Goal: Task Accomplishment & Management: Manage account settings

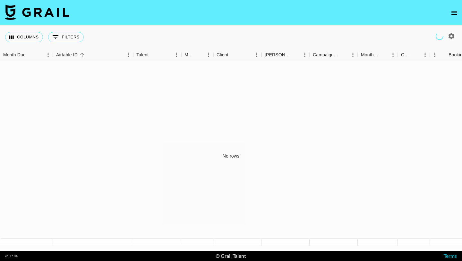
click at [336, 13] on icon "open drawer" at bounding box center [454, 13] width 8 height 8
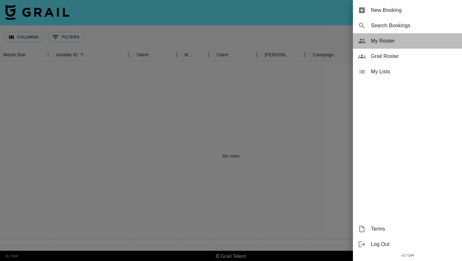
click at [336, 39] on span "My Roster" at bounding box center [414, 41] width 86 height 8
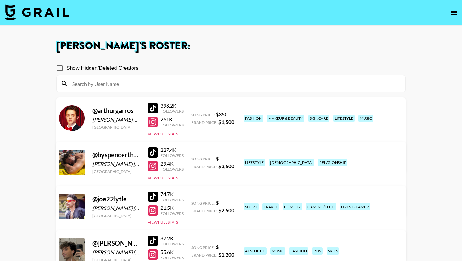
scroll to position [98, 0]
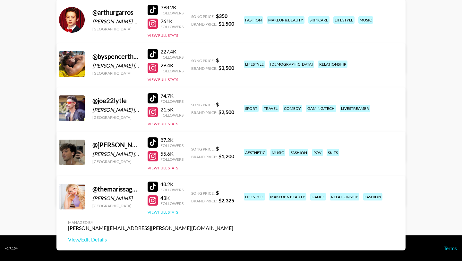
click at [167, 210] on button "View Full Stats" at bounding box center [163, 212] width 30 height 5
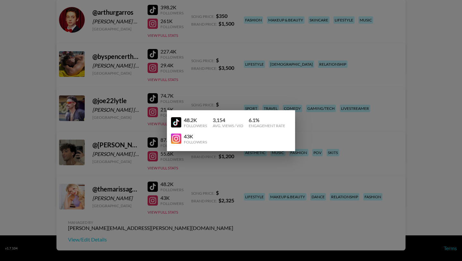
click at [188, 191] on div at bounding box center [231, 130] width 462 height 261
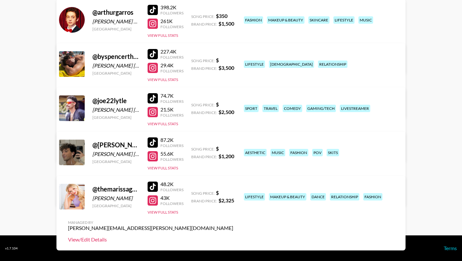
click at [233, 227] on link "View/Edit Details" at bounding box center [150, 240] width 165 height 6
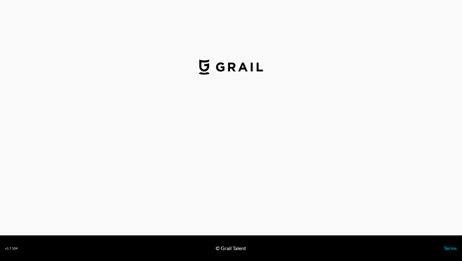
select select "USD"
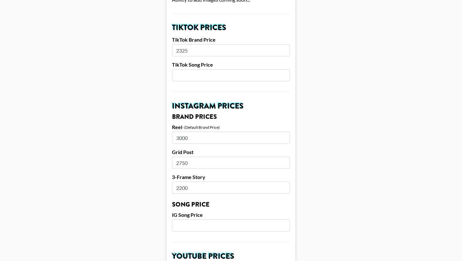
scroll to position [229, 0]
